Goal: Task Accomplishment & Management: Use online tool/utility

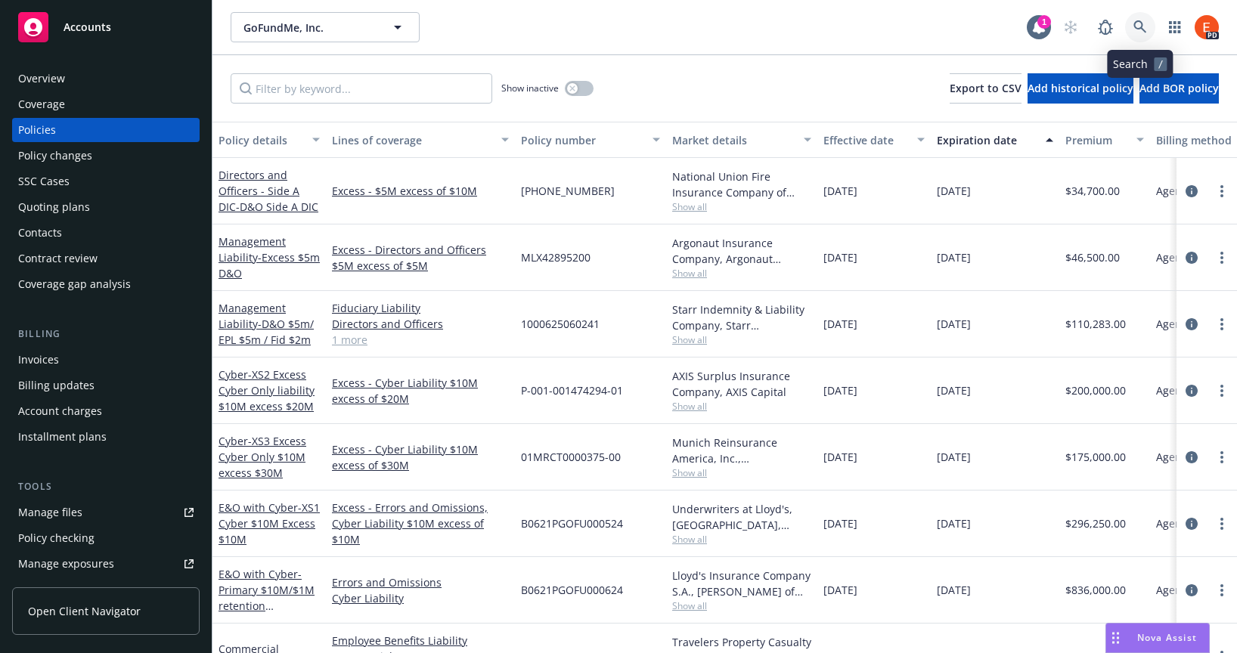
click at [1141, 26] on icon at bounding box center [1139, 26] width 13 height 13
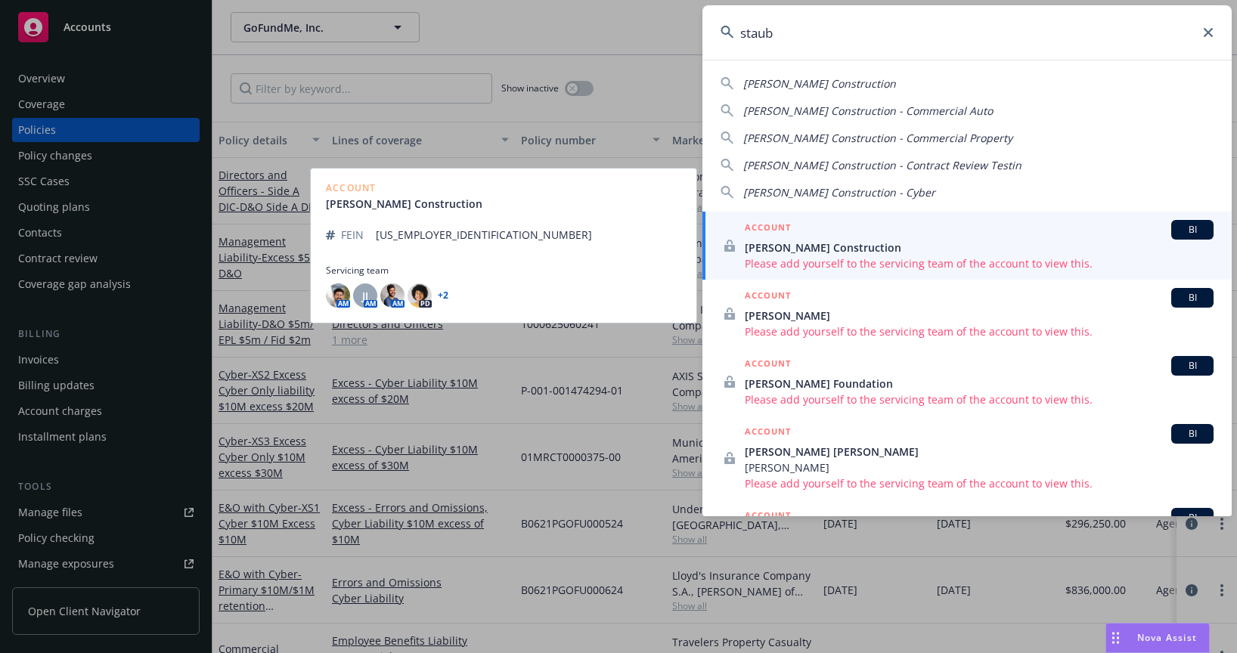
type input "staub"
click at [900, 240] on span "Staub-Eckert Construction" at bounding box center [979, 248] width 469 height 16
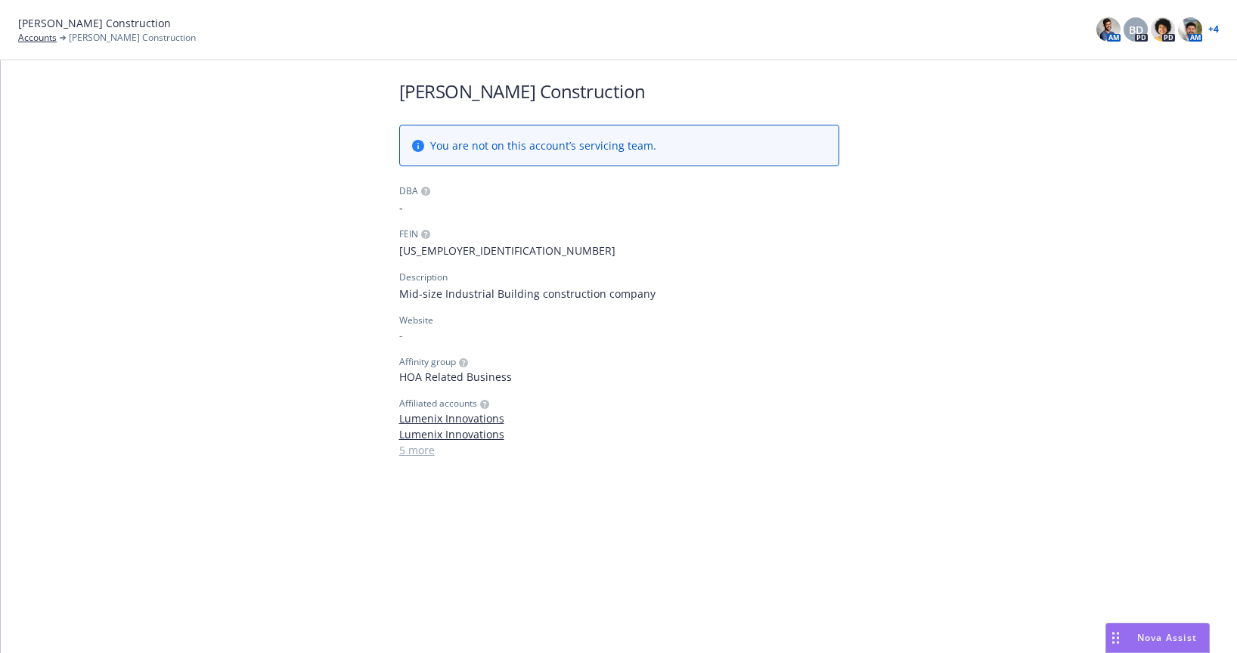
click at [1217, 27] on link "+ 4" at bounding box center [1213, 29] width 11 height 9
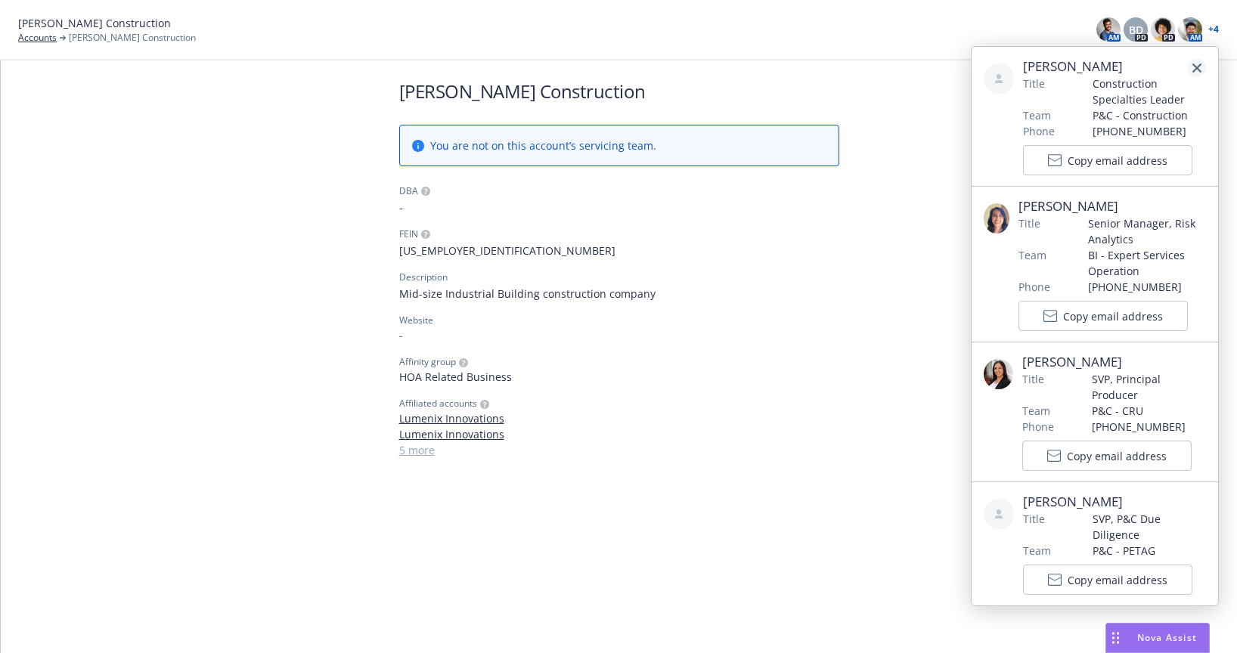
click at [1197, 65] on icon "close" at bounding box center [1196, 68] width 9 height 9
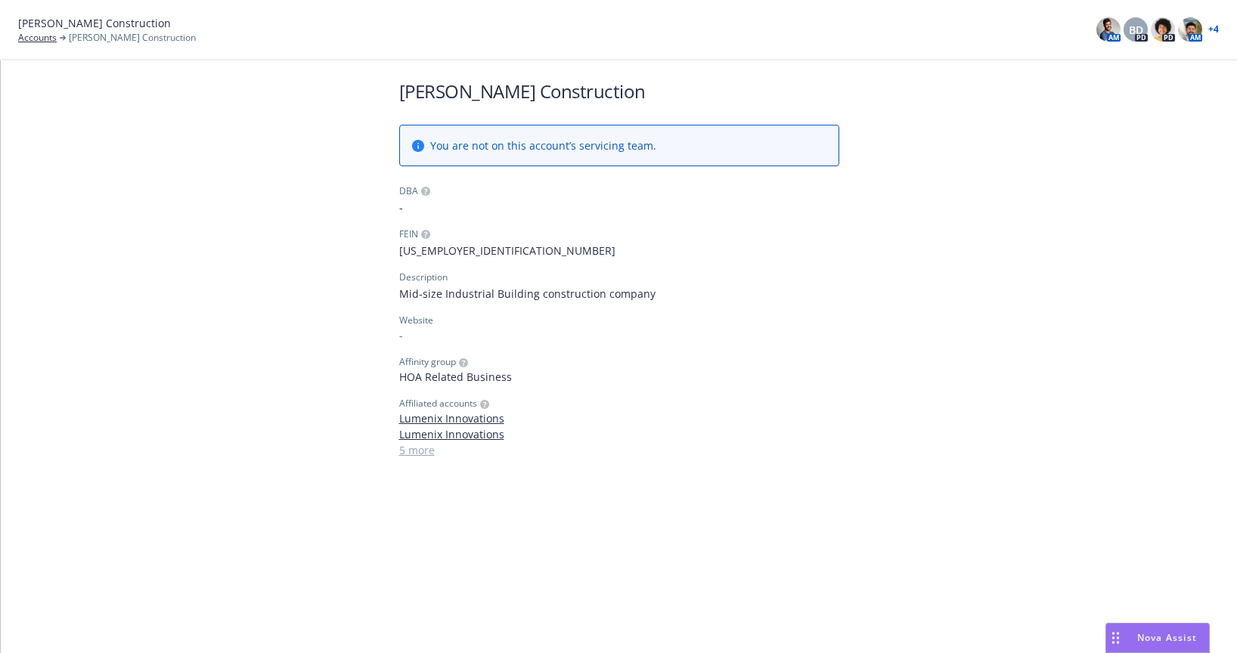
click at [1004, 173] on div "Staub-Eckert Construction You are not on this account’s servicing team. DBA - F…" at bounding box center [619, 268] width 1236 height 416
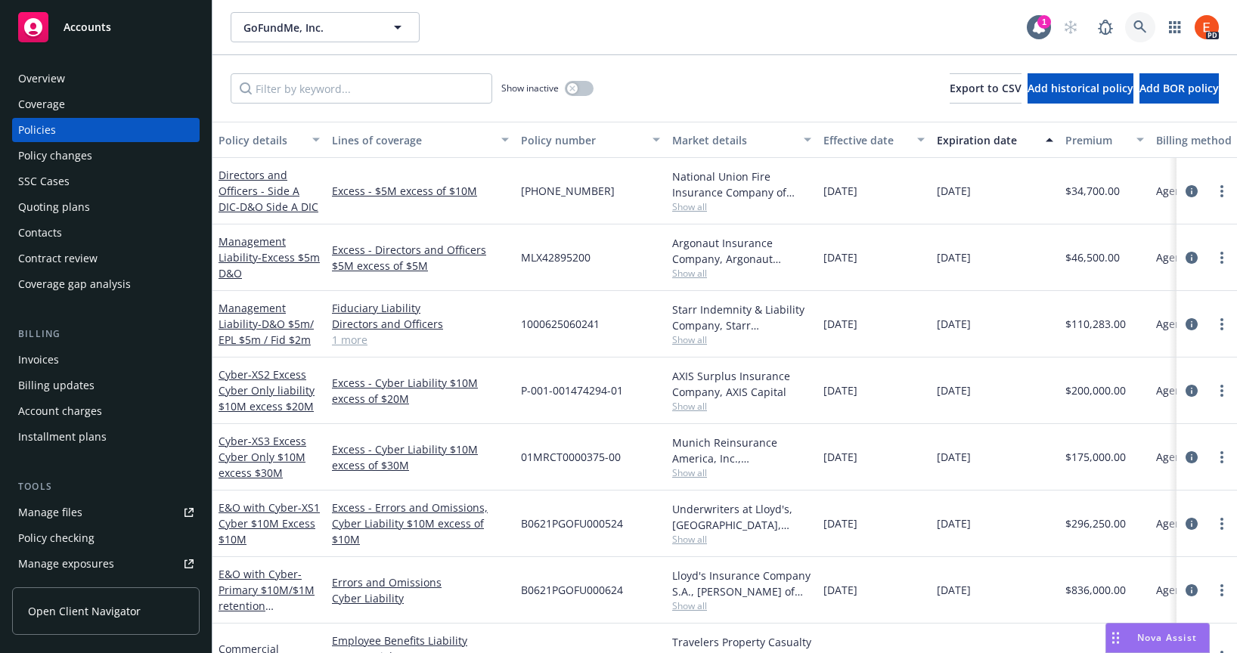
click at [1141, 29] on icon at bounding box center [1140, 27] width 14 height 14
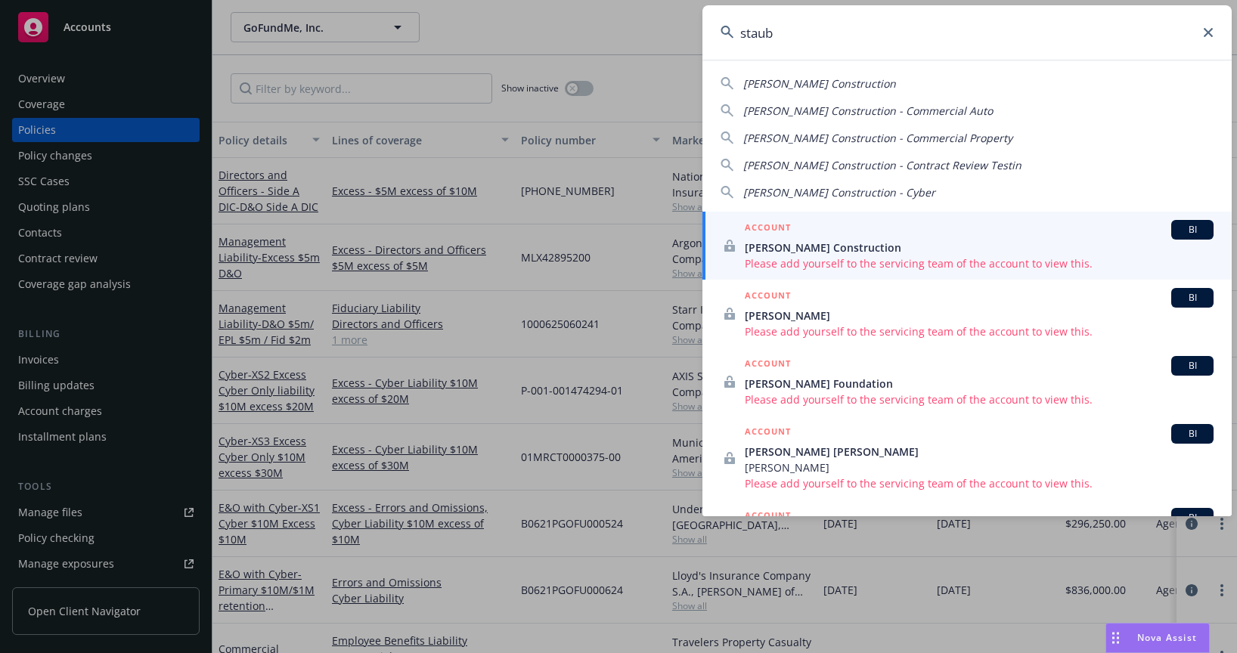
type input "staub"
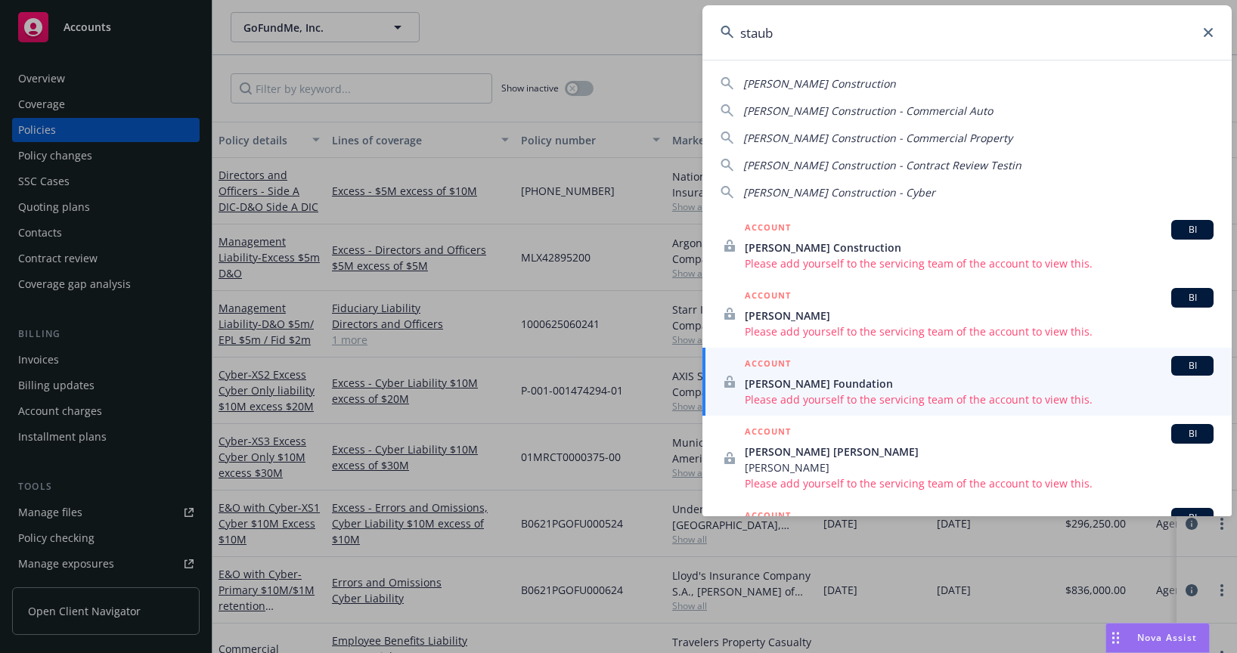
click at [1207, 29] on icon at bounding box center [1208, 32] width 9 height 9
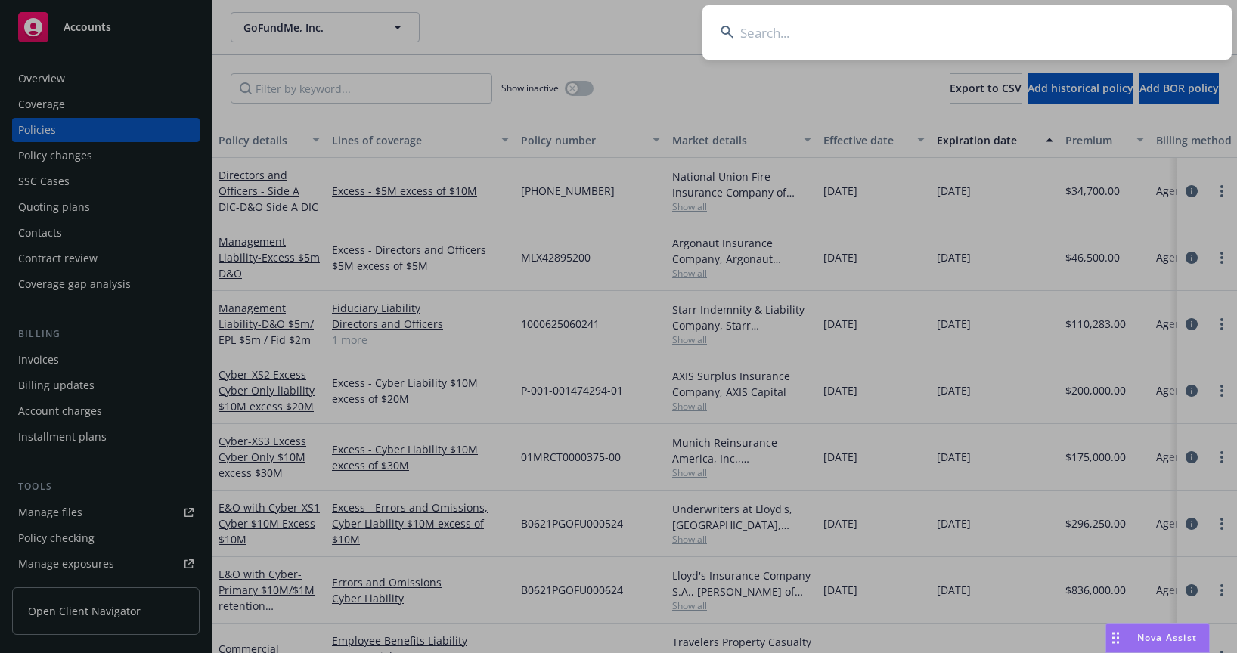
click at [1207, 29] on input at bounding box center [966, 32] width 529 height 54
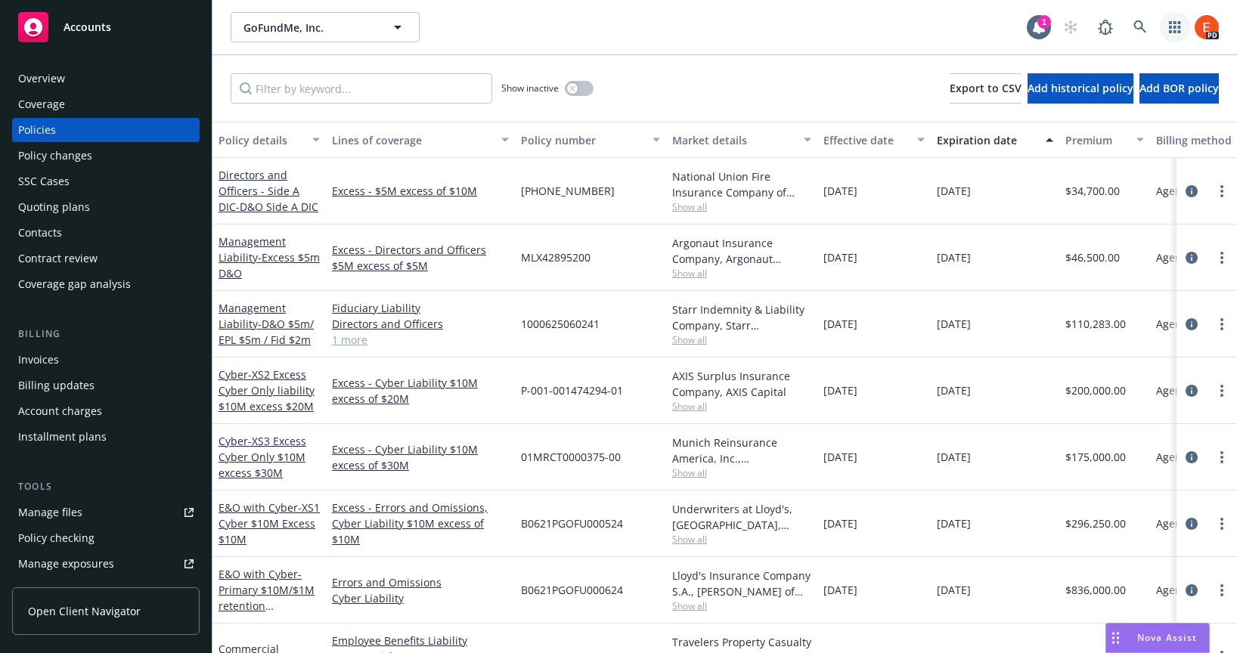
click at [1177, 28] on icon "button" at bounding box center [1175, 27] width 12 height 12
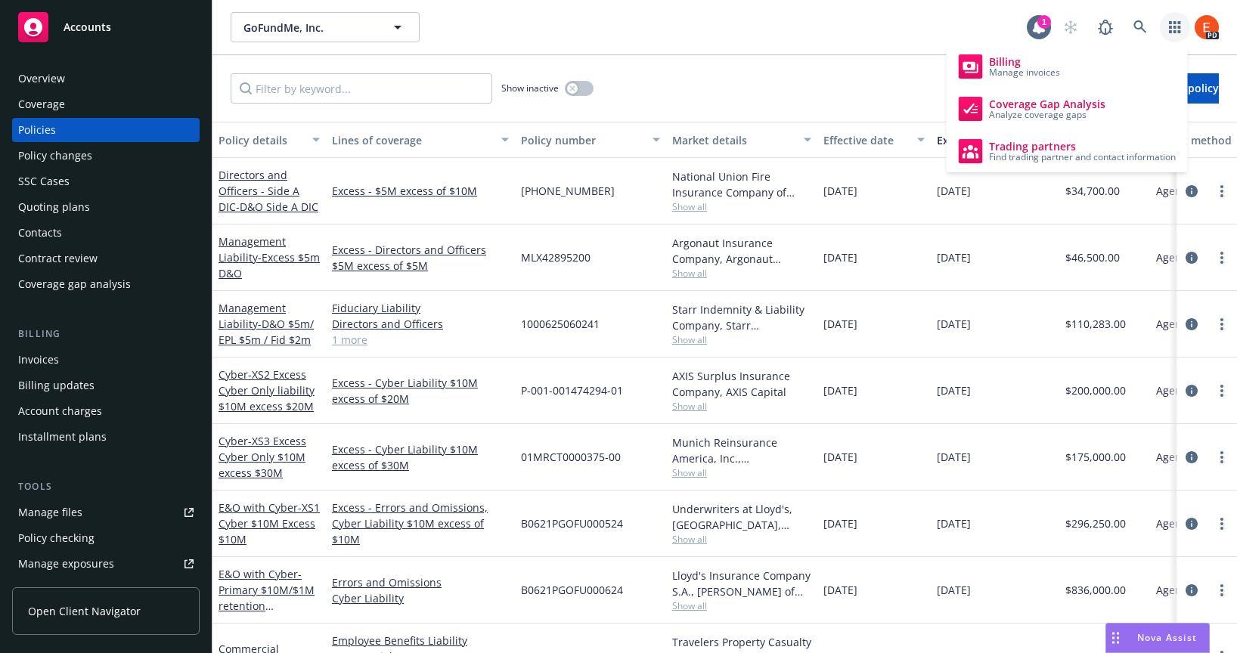
click at [849, 23] on div "GoFundMe, Inc. GoFundMe, Inc." at bounding box center [629, 27] width 796 height 30
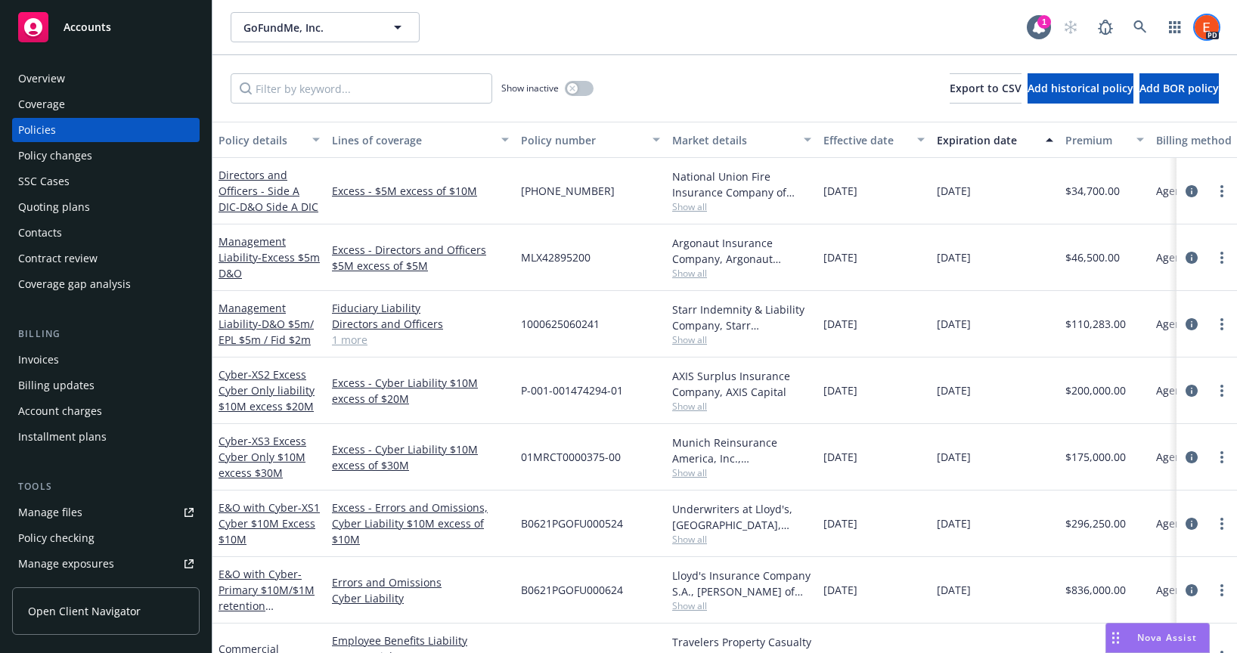
click at [1210, 26] on img at bounding box center [1207, 27] width 24 height 24
click at [1173, 25] on icon "button" at bounding box center [1175, 27] width 12 height 12
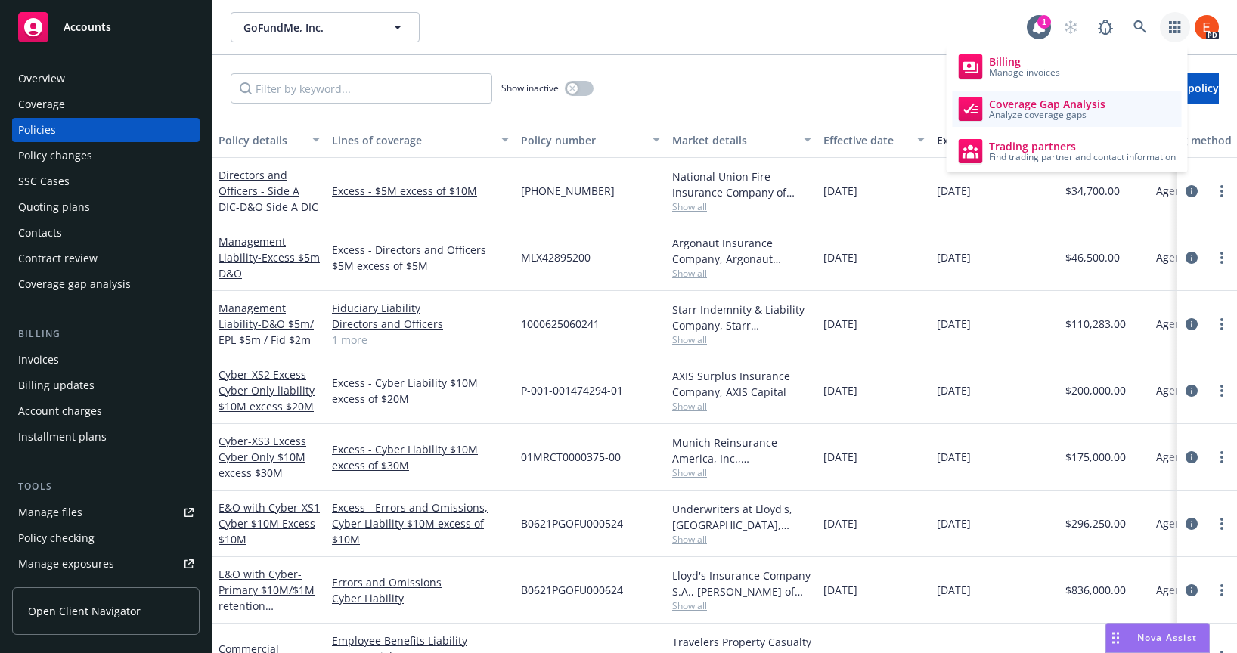
click at [1028, 106] on span "Coverage Gap Analysis" at bounding box center [1047, 104] width 116 height 12
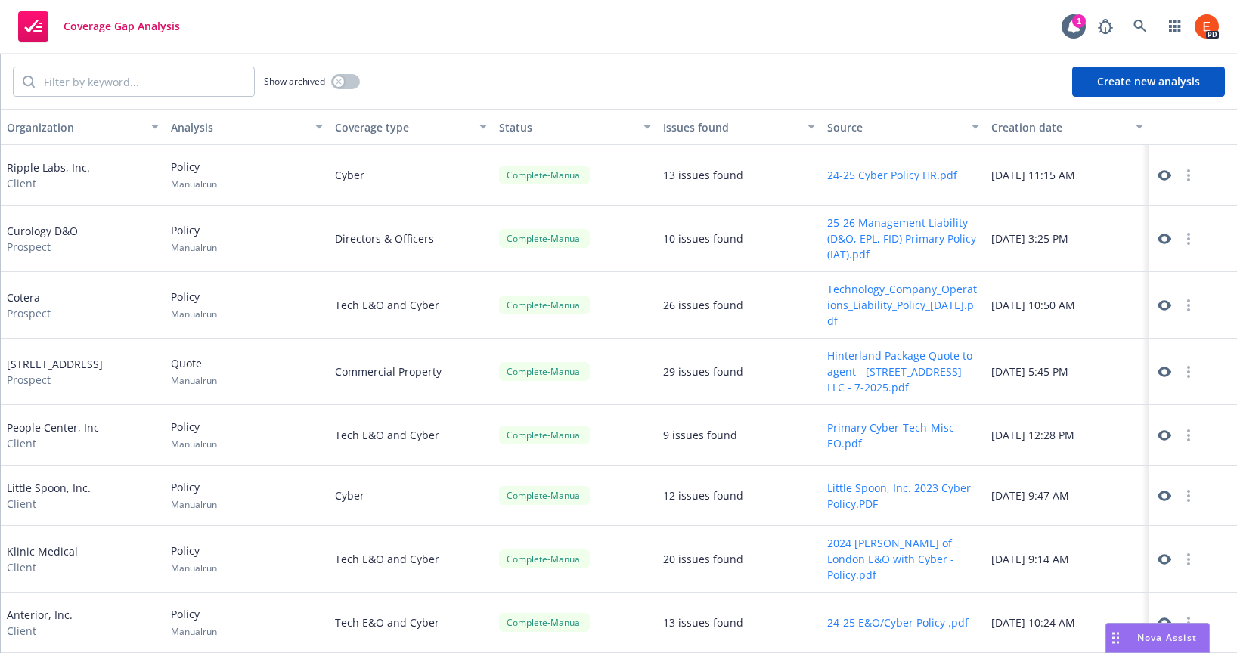
click at [1158, 238] on icon at bounding box center [1165, 239] width 14 height 14
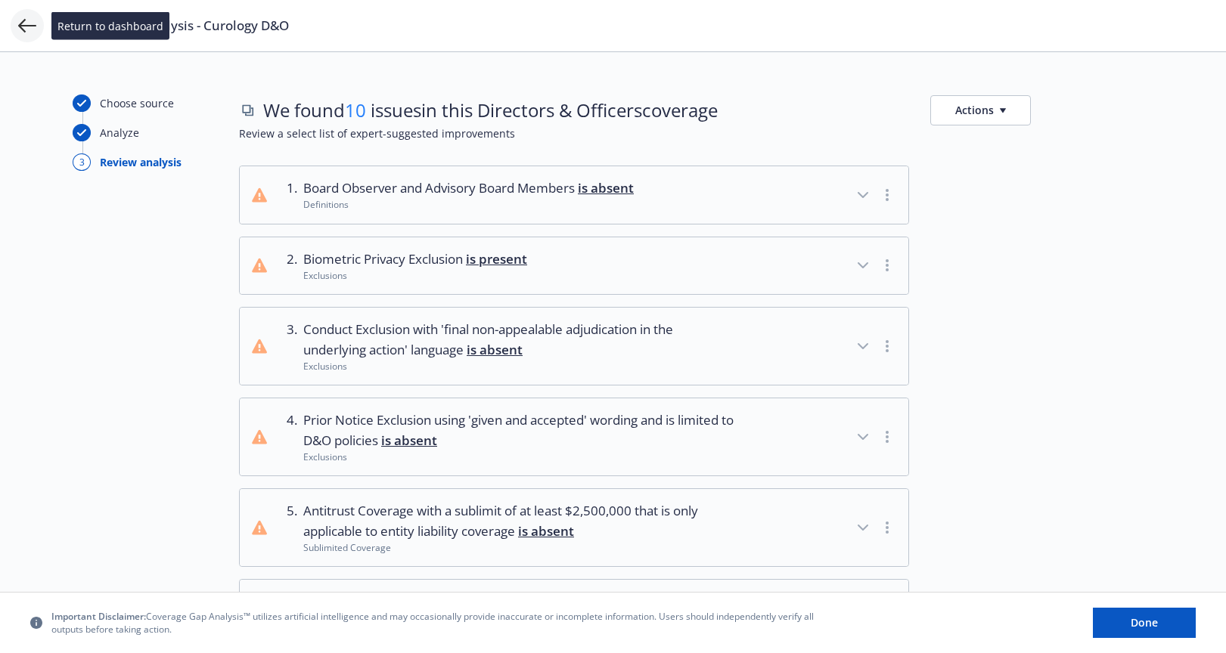
click at [33, 21] on icon at bounding box center [27, 26] width 18 height 18
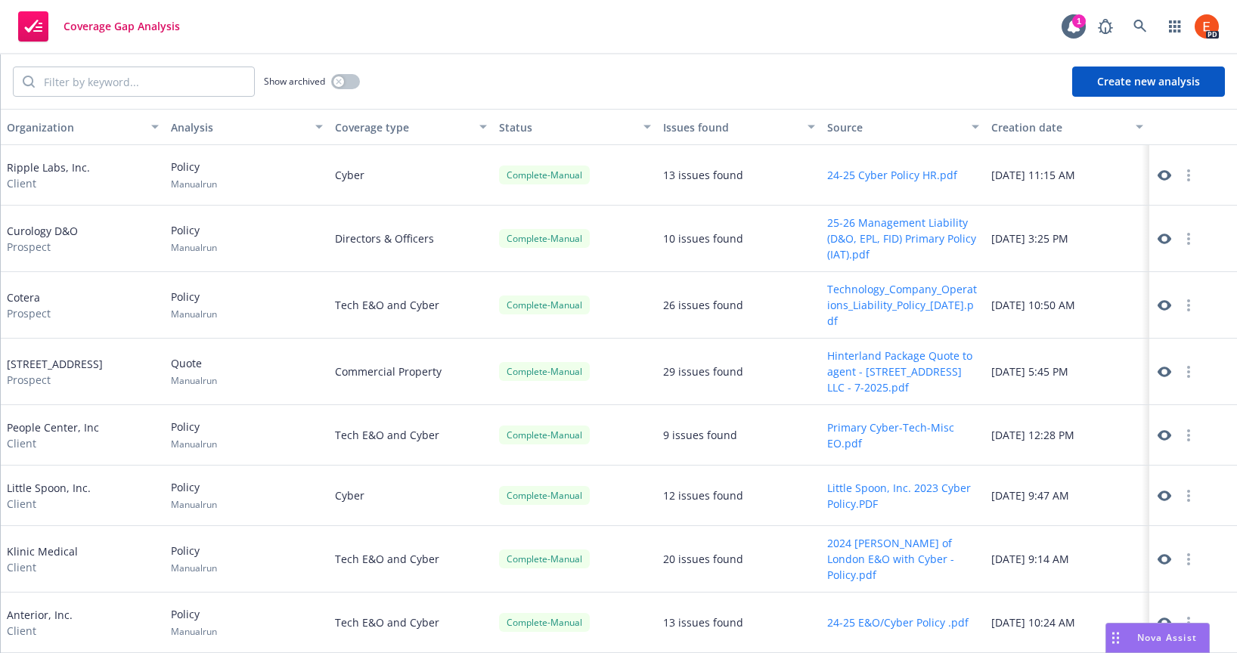
click at [1120, 85] on button "Create new analysis" at bounding box center [1148, 82] width 153 height 30
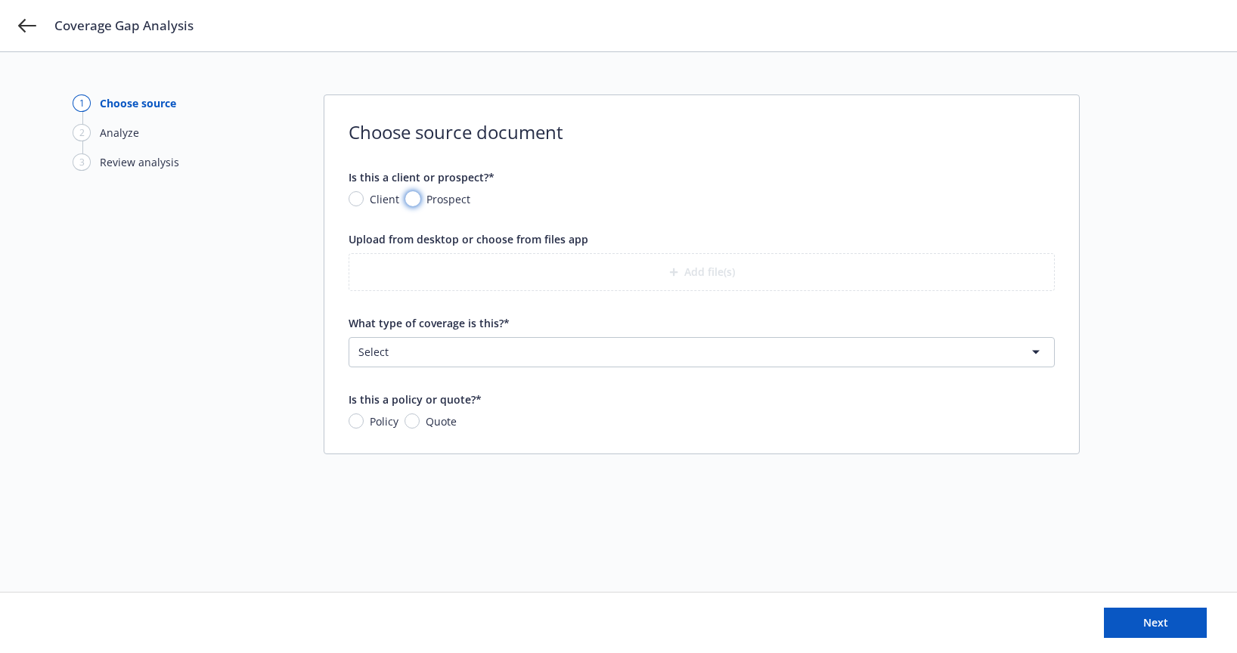
click at [410, 197] on input "Prospect" at bounding box center [412, 198] width 15 height 15
radio input "true"
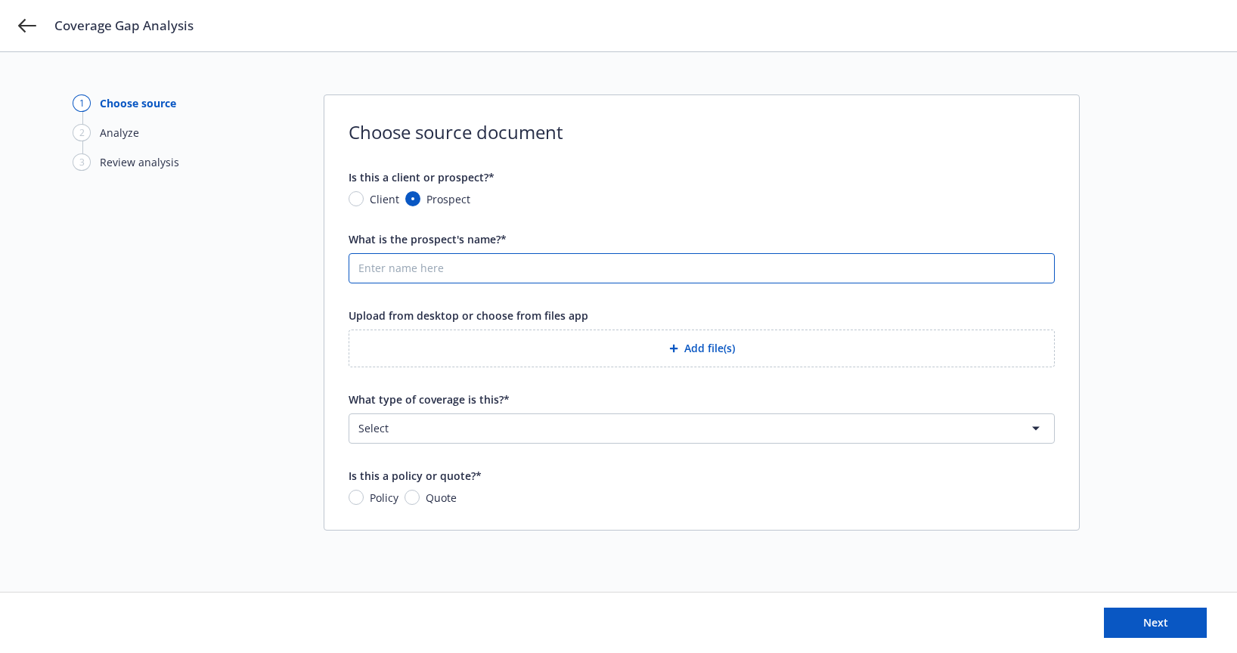
click at [427, 267] on input "What is the prospect's name?*" at bounding box center [701, 268] width 705 height 29
type input "Curology"
click at [700, 346] on button "Add file(s)" at bounding box center [702, 349] width 706 height 38
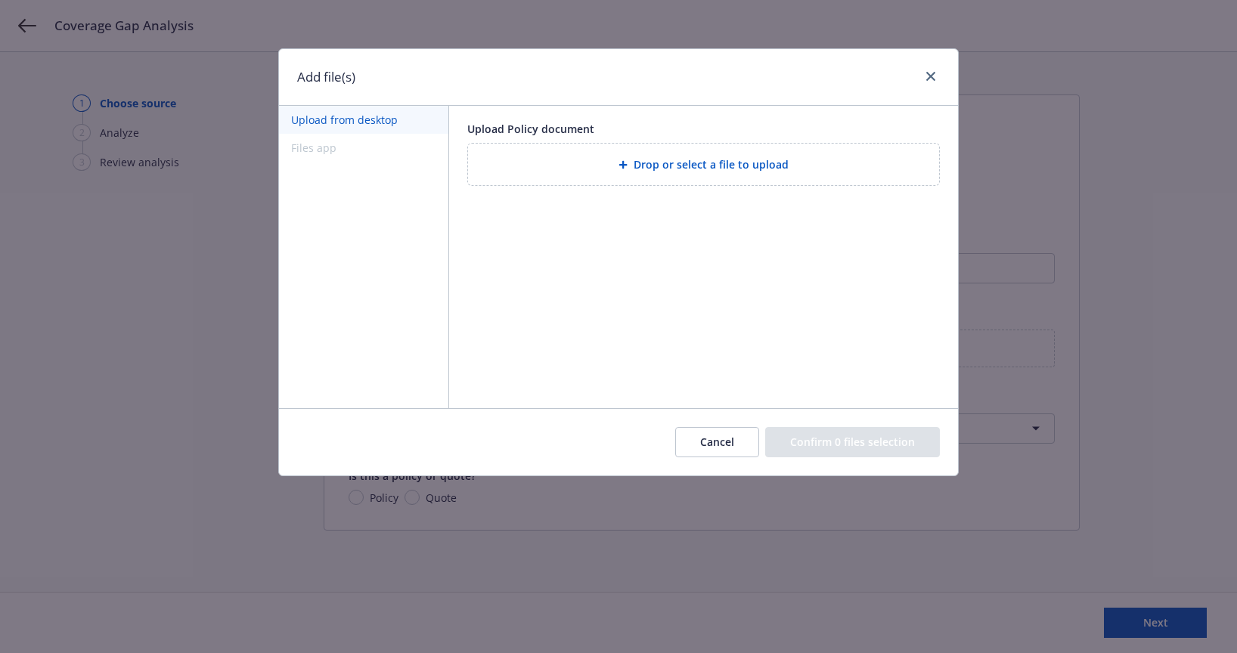
click at [659, 149] on div "Drop or select a file to upload" at bounding box center [703, 165] width 471 height 42
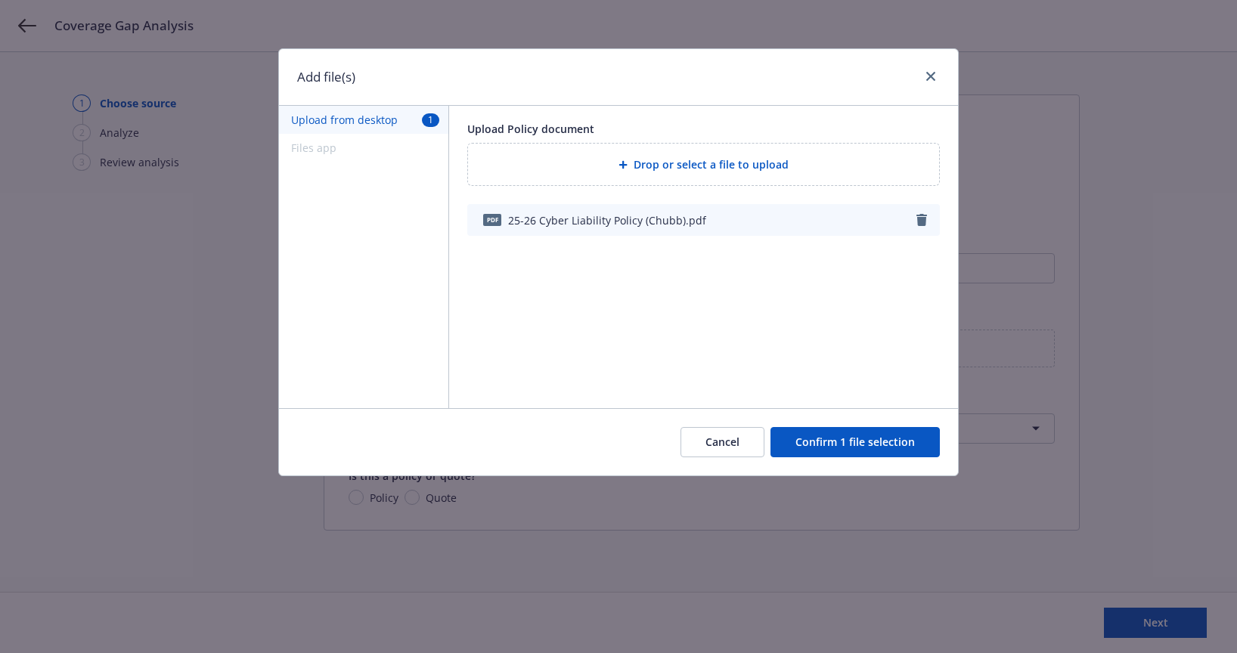
click at [859, 439] on button "Confirm 1 file selection" at bounding box center [854, 442] width 169 height 30
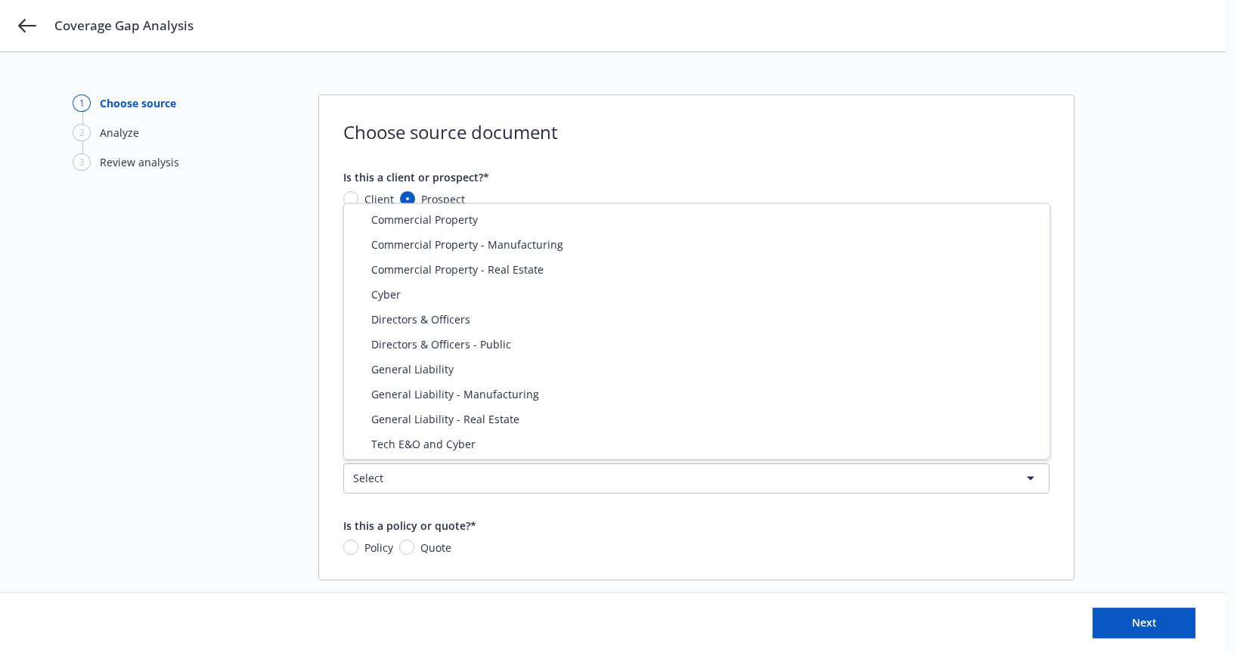
click at [414, 480] on html "Coverage Gap Analysis 1 Choose source 2 Analyze 3 Review analysis Choose source…" at bounding box center [618, 326] width 1237 height 653
select select "CYBER"
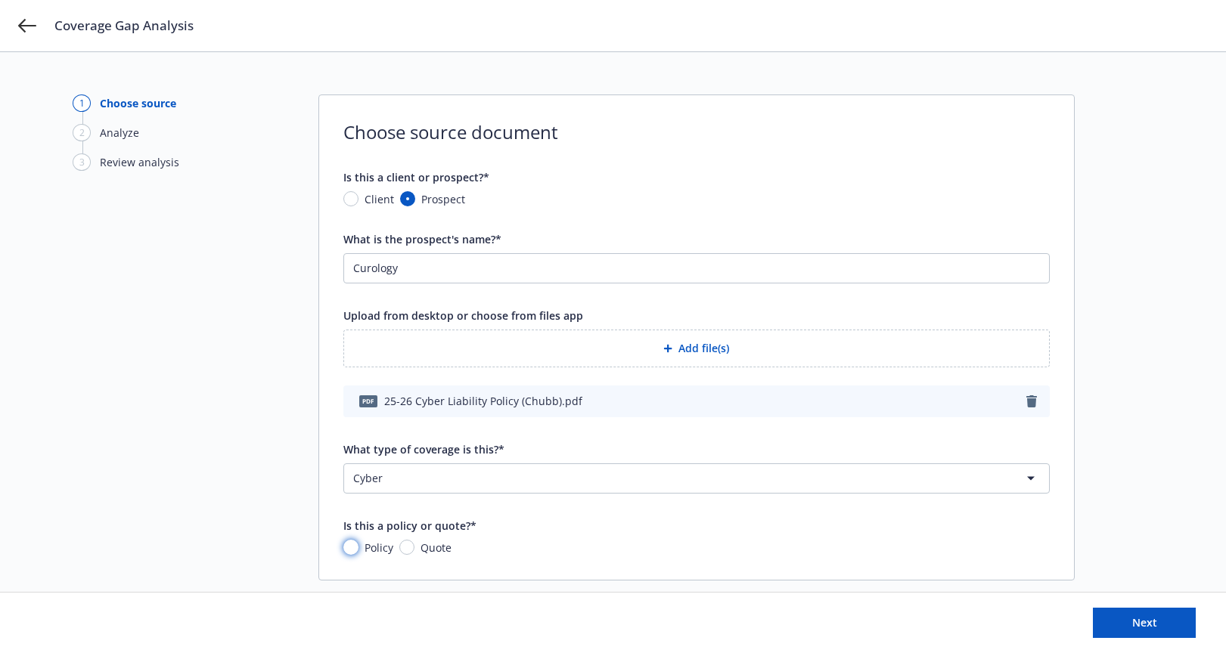
click at [349, 549] on input "Policy" at bounding box center [350, 547] width 15 height 15
radio input "true"
click at [447, 265] on input "Curology" at bounding box center [696, 268] width 705 height 29
click at [1141, 615] on button "Next" at bounding box center [1144, 623] width 103 height 30
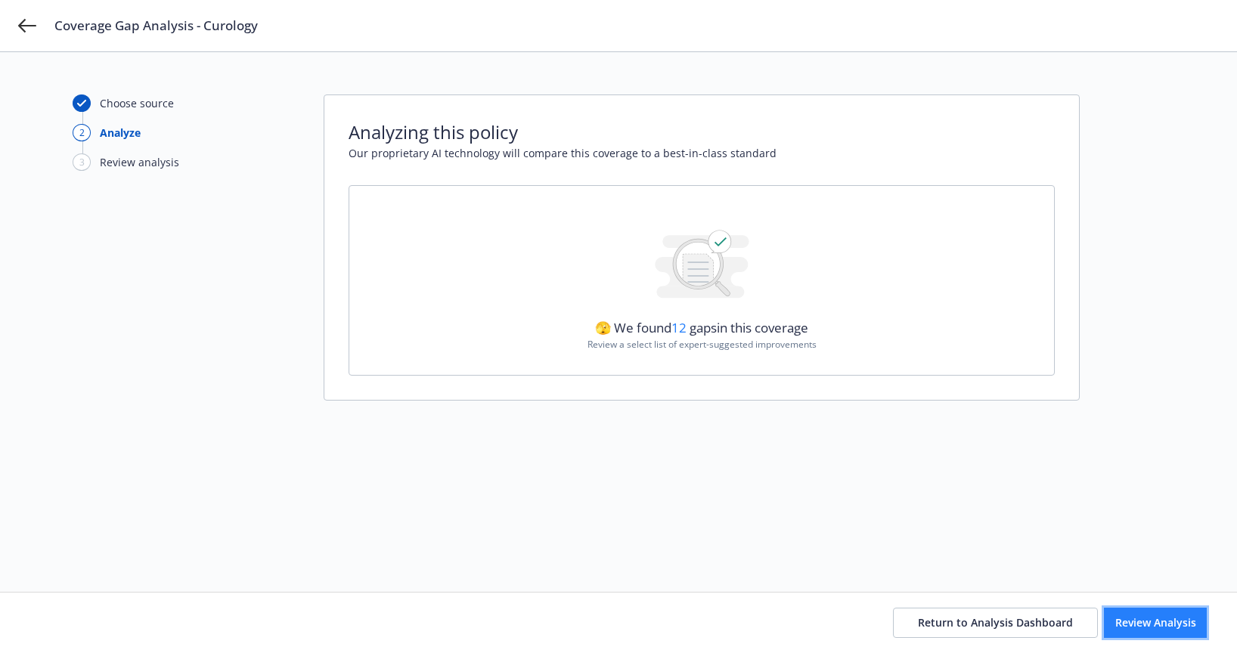
click at [1119, 621] on span "Review Analysis" at bounding box center [1155, 622] width 81 height 14
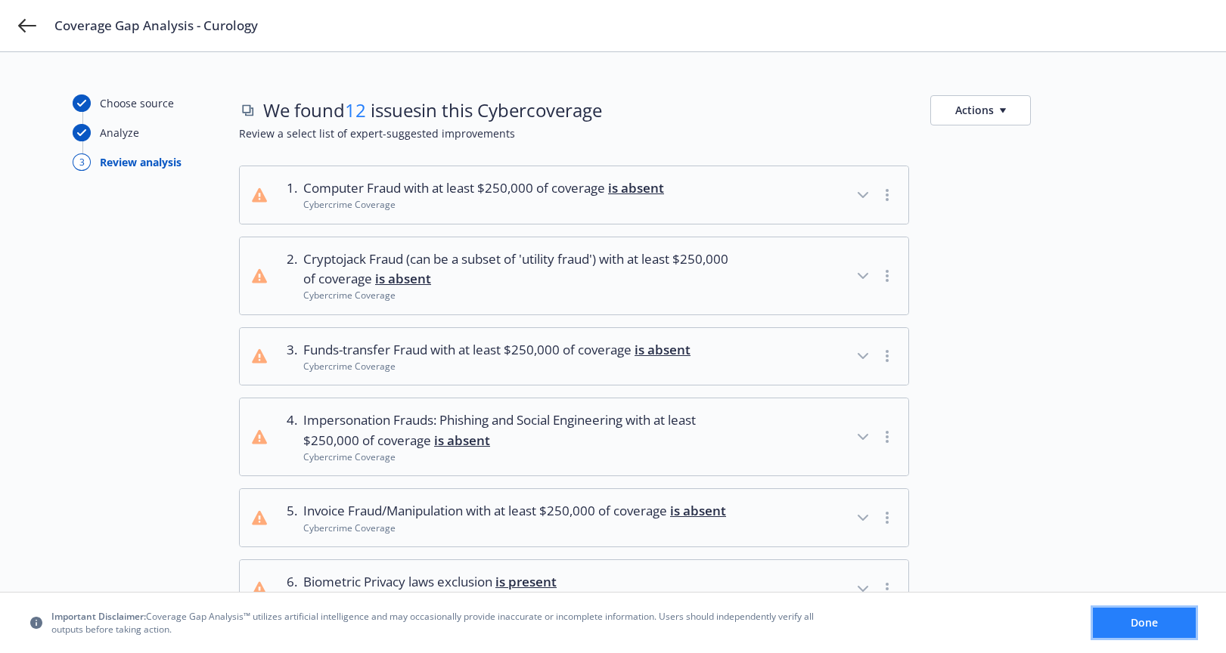
click at [1139, 622] on span "Done" at bounding box center [1143, 622] width 27 height 14
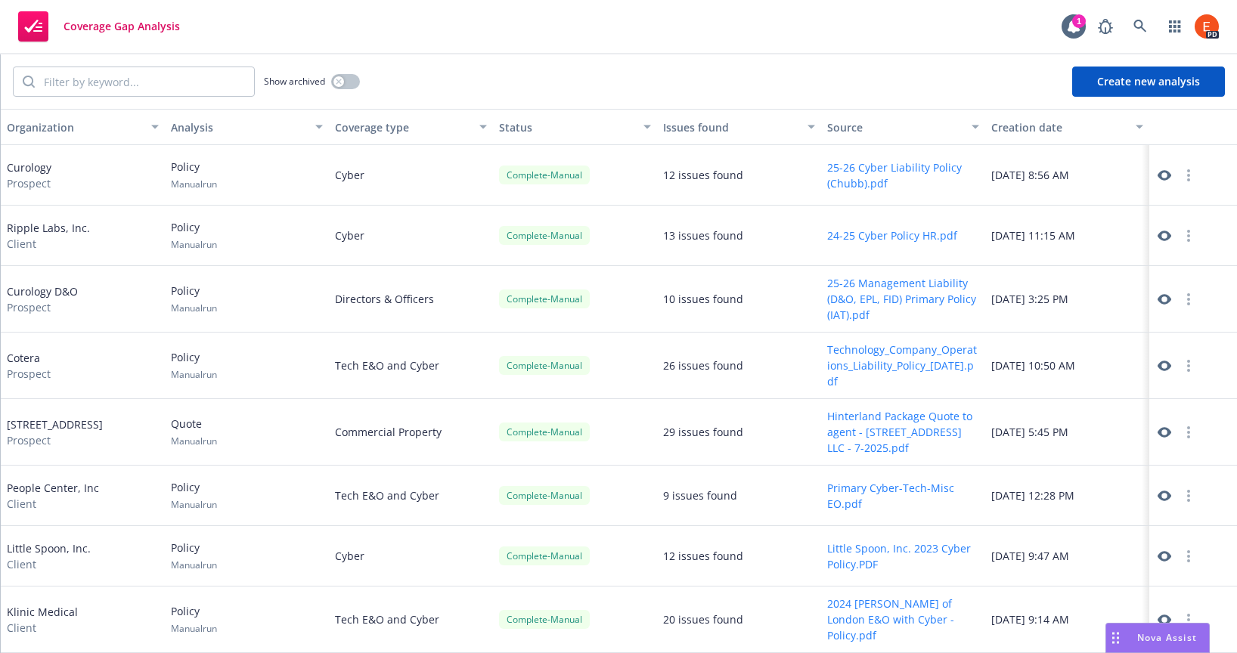
click at [1187, 235] on circle "button" at bounding box center [1188, 235] width 3 height 3
click at [1173, 267] on link "Archive" at bounding box center [1179, 266] width 86 height 30
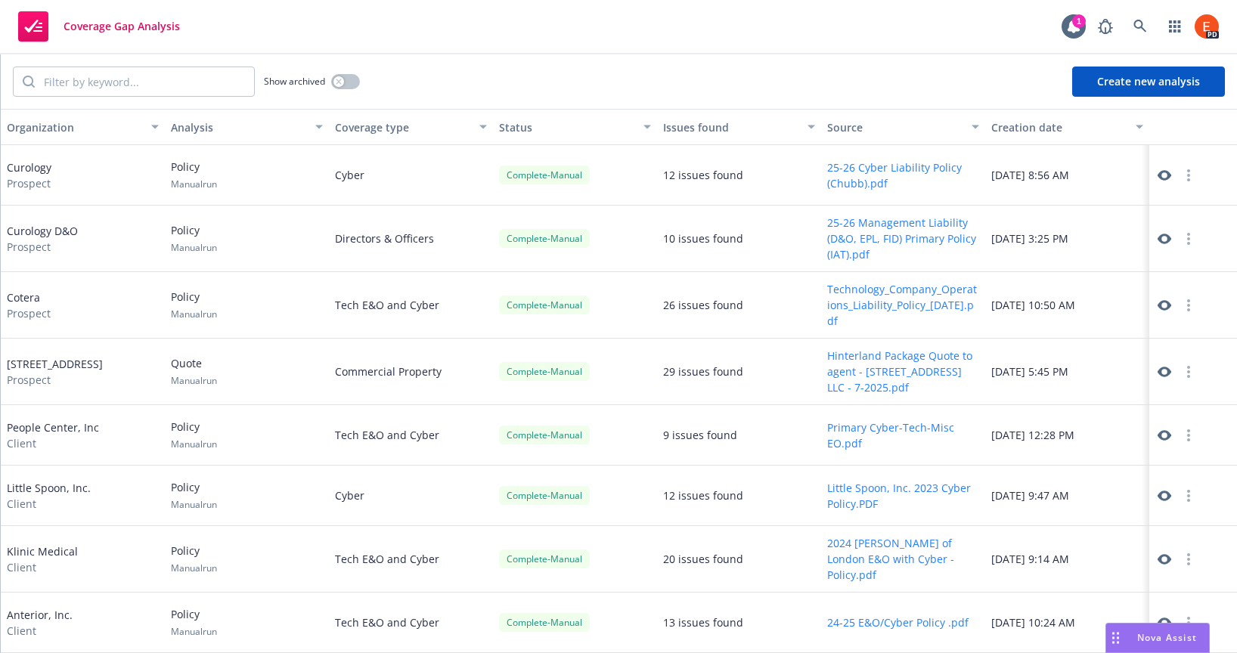
click at [814, 71] on div "Show archived Create new analysis" at bounding box center [619, 81] width 1236 height 54
click at [1158, 237] on icon at bounding box center [1165, 239] width 14 height 14
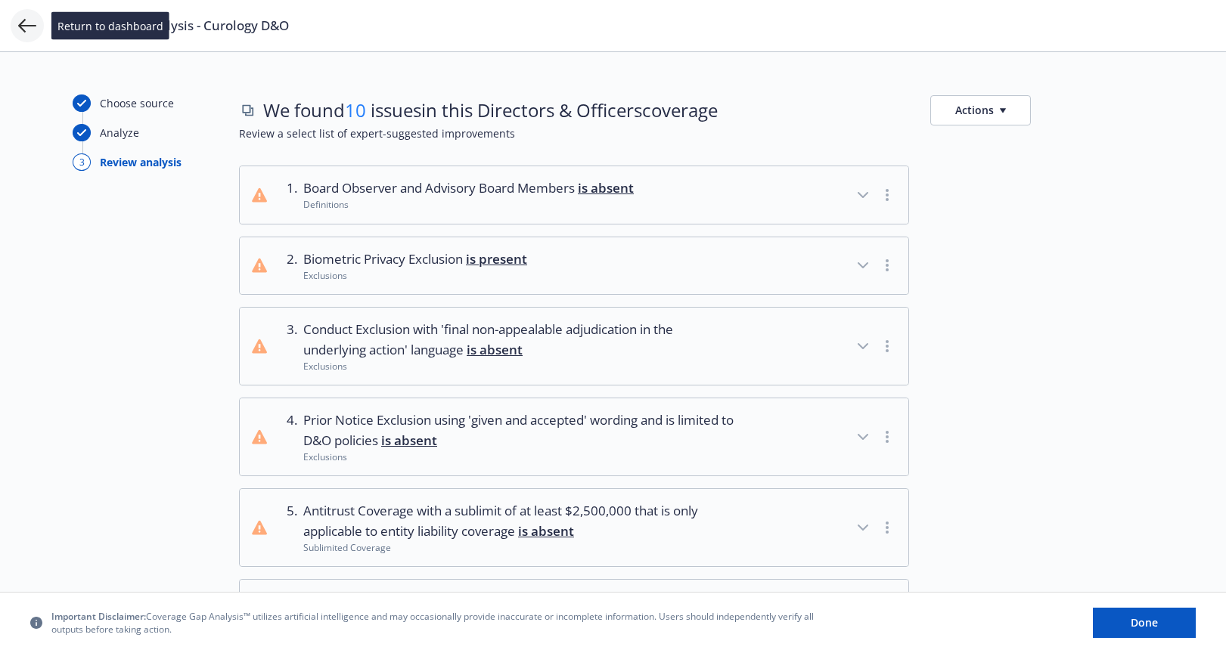
click at [28, 28] on icon at bounding box center [27, 26] width 18 height 18
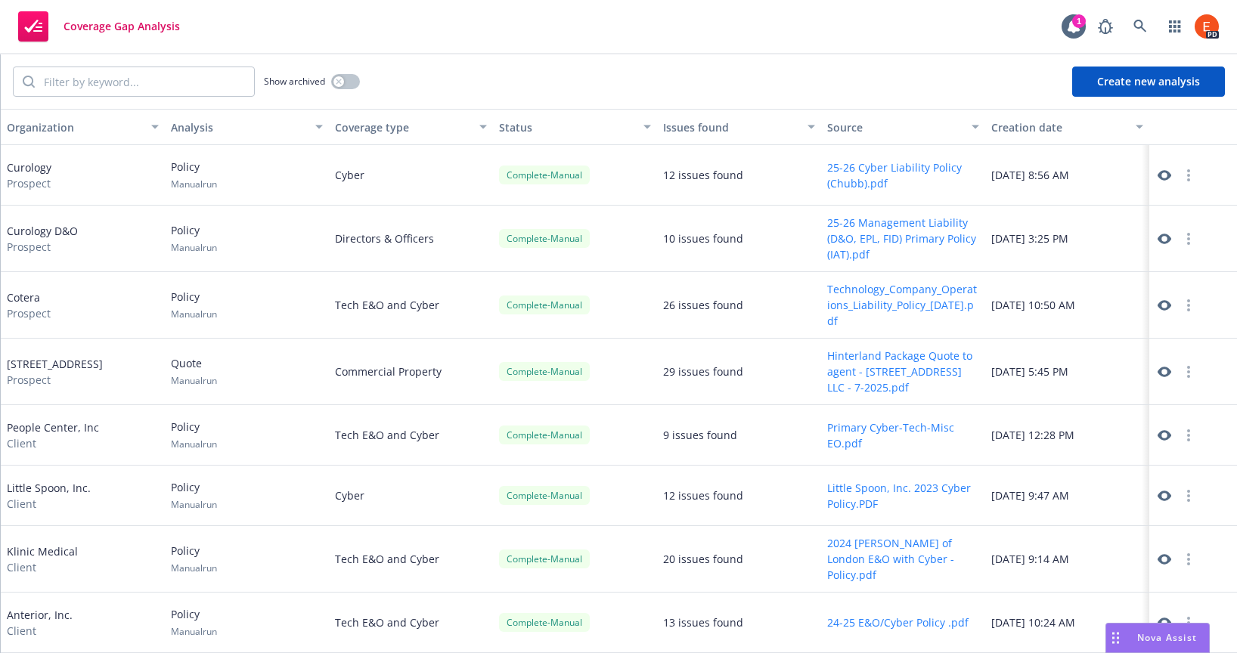
click at [1158, 173] on icon at bounding box center [1165, 176] width 14 height 14
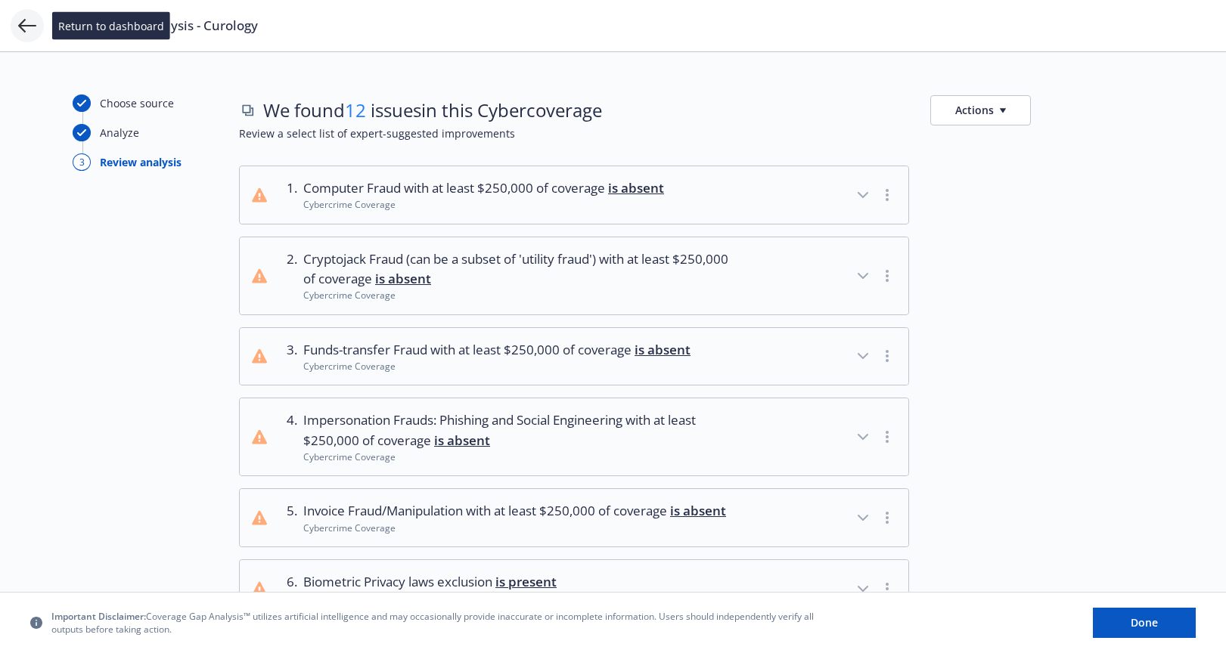
click at [23, 27] on icon at bounding box center [27, 26] width 18 height 18
